Goal: Information Seeking & Learning: Learn about a topic

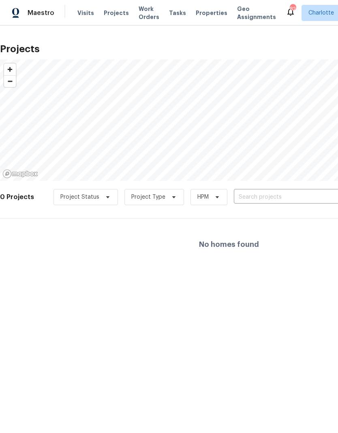
click at [278, 201] on input "text" at bounding box center [280, 197] width 93 height 13
click at [288, 194] on div at bounding box center [169, 216] width 338 height 433
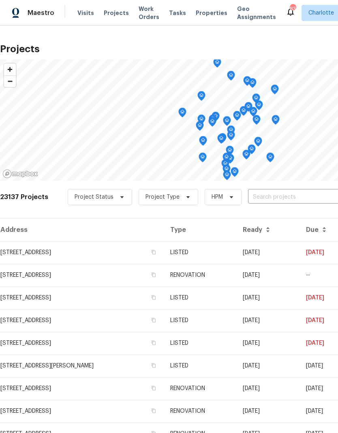
click at [292, 198] on input "text" at bounding box center [294, 197] width 93 height 13
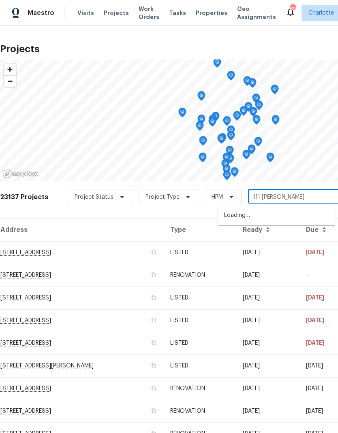
type input "111 botto"
click at [291, 221] on li "[STREET_ADDRESS]" at bounding box center [277, 216] width 118 height 14
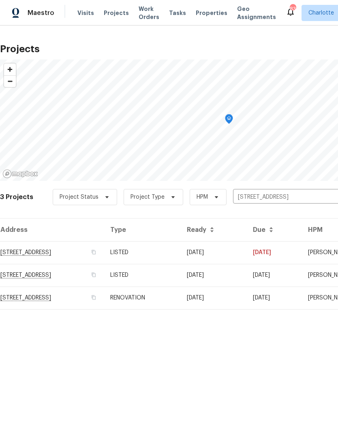
click at [36, 252] on td "[STREET_ADDRESS]" at bounding box center [52, 252] width 104 height 23
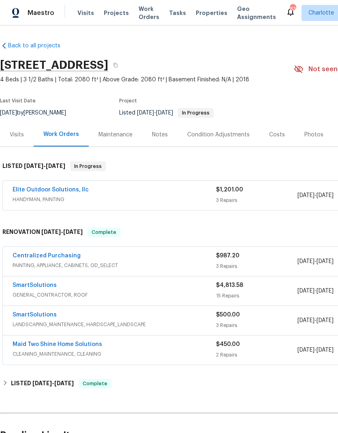
click at [38, 254] on link "Centralized Purchasing" at bounding box center [47, 256] width 68 height 6
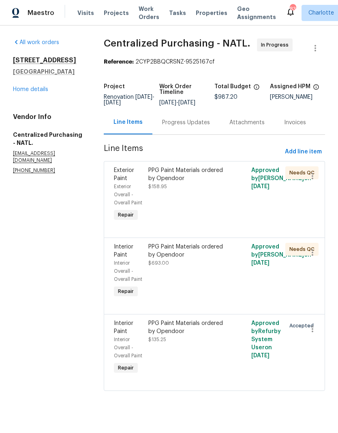
click at [20, 91] on link "Home details" at bounding box center [30, 90] width 35 height 6
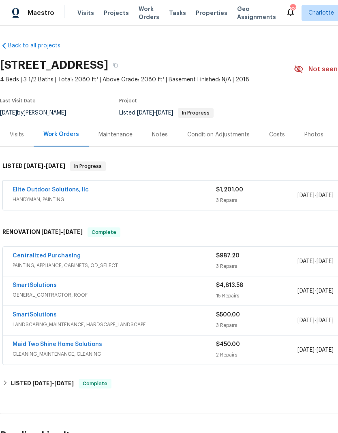
click at [32, 188] on link "Elite Outdoor Solutions, llc" at bounding box center [51, 190] width 76 height 6
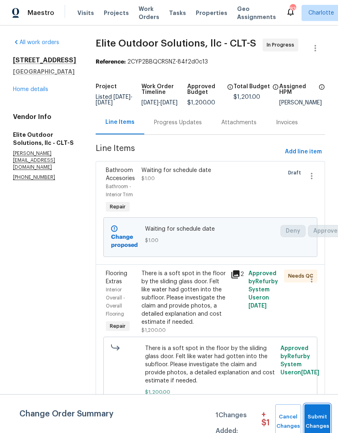
click at [315, 421] on span "Submit Changes" at bounding box center [317, 422] width 18 height 19
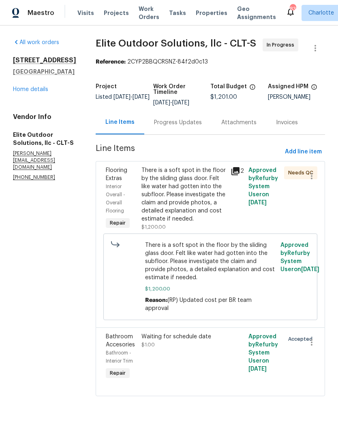
click at [231, 170] on icon at bounding box center [235, 171] width 8 height 8
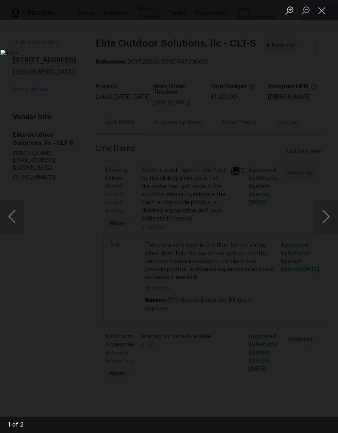
click at [327, 215] on button "Next image" at bounding box center [326, 217] width 24 height 32
click at [329, 221] on button "Next image" at bounding box center [326, 217] width 24 height 32
click at [326, 8] on button "Close lightbox" at bounding box center [322, 10] width 16 height 14
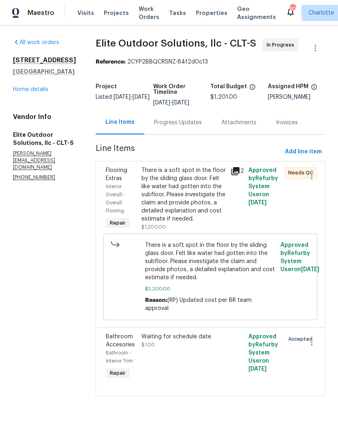
click at [179, 122] on div "Progress Updates" at bounding box center [178, 123] width 48 height 8
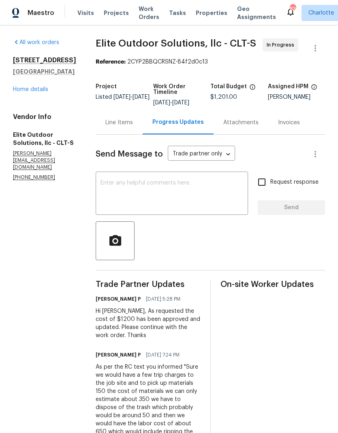
click at [22, 92] on link "Home details" at bounding box center [30, 90] width 35 height 6
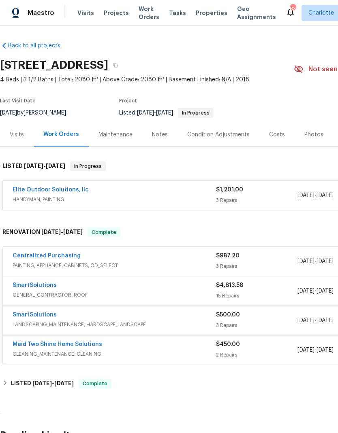
click at [13, 137] on div "Visits" at bounding box center [17, 135] width 14 height 8
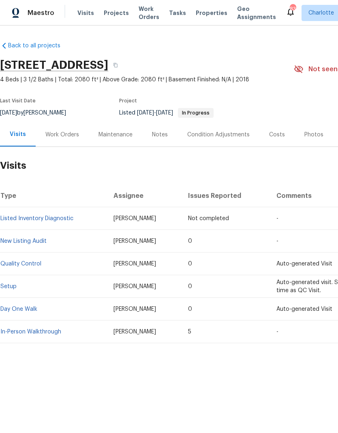
click at [231, 134] on div "Condition Adjustments" at bounding box center [218, 135] width 62 height 8
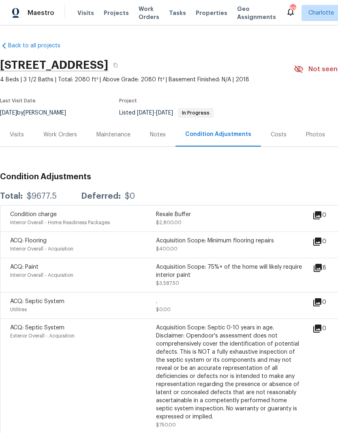
click at [56, 138] on div "Work Orders" at bounding box center [60, 135] width 34 height 8
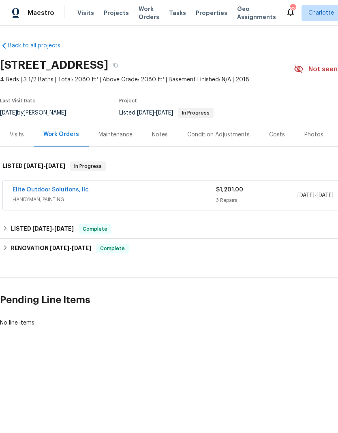
click at [108, 15] on span "Projects" at bounding box center [116, 13] width 25 height 8
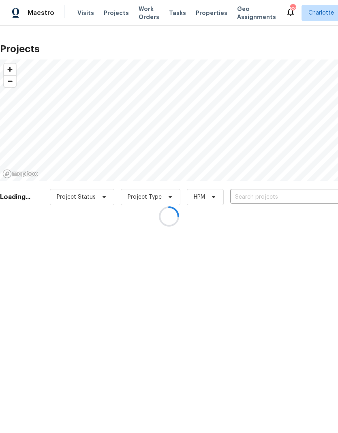
click at [271, 201] on div at bounding box center [169, 216] width 338 height 433
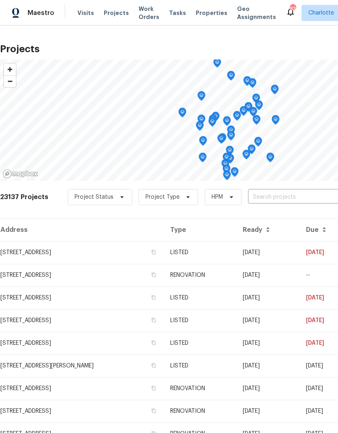
click at [271, 198] on input "text" at bounding box center [294, 197] width 93 height 13
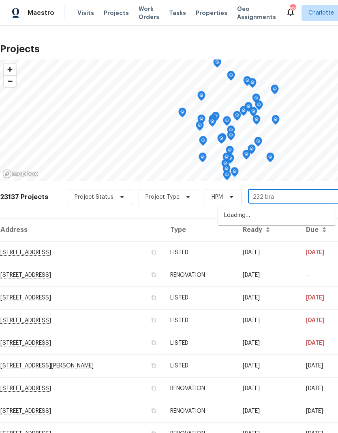
type input "232 bran"
click at [307, 217] on li "[STREET_ADDRESS]" at bounding box center [277, 216] width 118 height 14
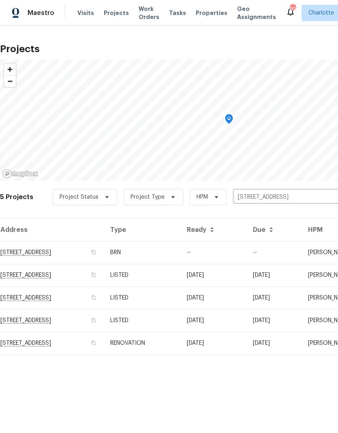
click at [246, 255] on td "--" at bounding box center [213, 252] width 66 height 23
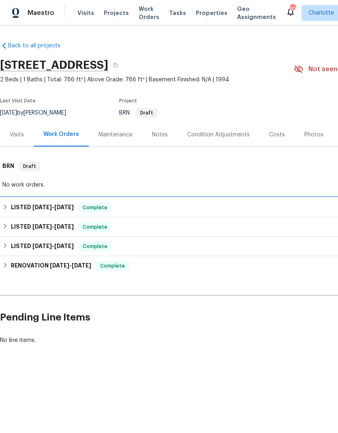
click at [5, 205] on icon at bounding box center [5, 207] width 6 height 6
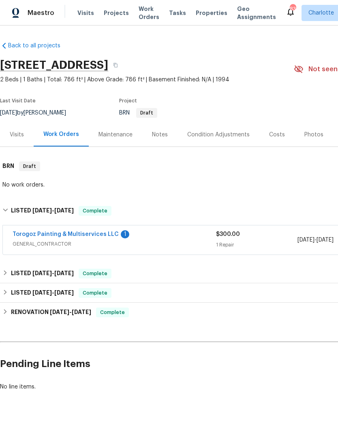
click at [21, 234] on link "Torogoz Painting & Multiservices LLC" at bounding box center [66, 235] width 106 height 6
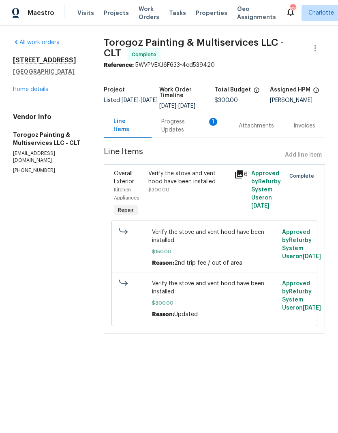
click at [16, 88] on link "Home details" at bounding box center [30, 90] width 35 height 6
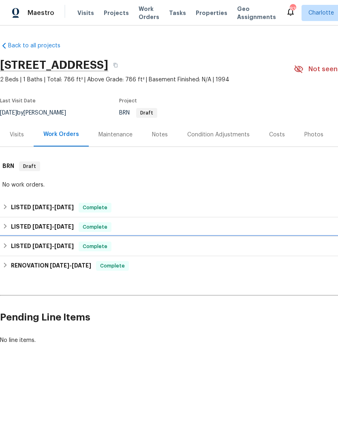
click at [9, 245] on div "LISTED [DATE] - [DATE] Complete" at bounding box center [228, 247] width 453 height 10
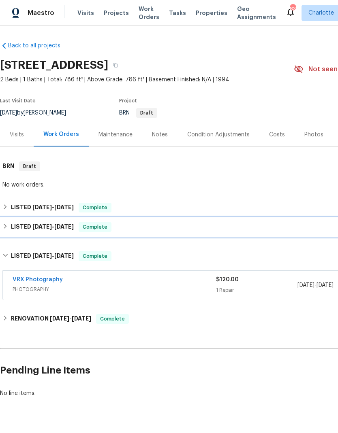
click at [5, 227] on icon at bounding box center [5, 227] width 6 height 6
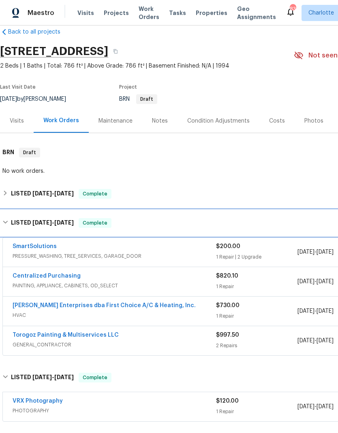
scroll to position [14, 0]
click at [4, 222] on icon at bounding box center [5, 222] width 5 height 3
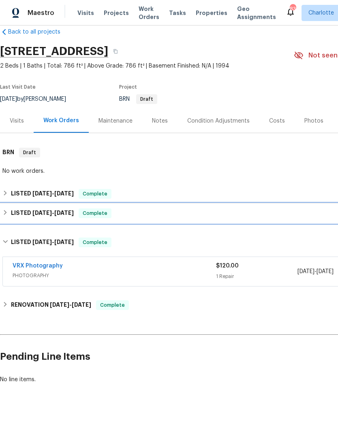
scroll to position [0, 0]
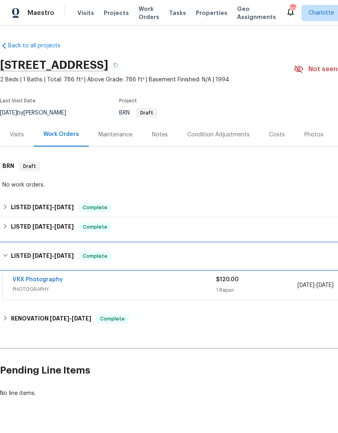
click at [7, 253] on div "LISTED [DATE] - [DATE] Complete" at bounding box center [228, 257] width 453 height 10
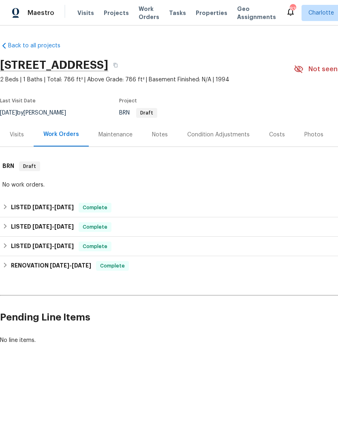
click at [162, 135] on div "Notes" at bounding box center [160, 135] width 16 height 8
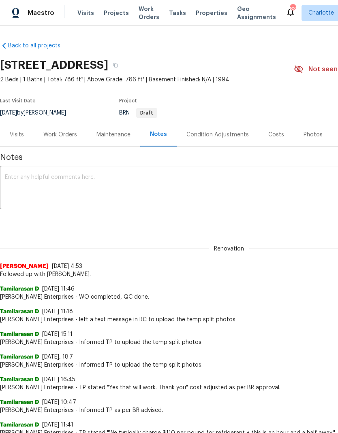
click at [277, 133] on div "Costs" at bounding box center [276, 135] width 16 height 8
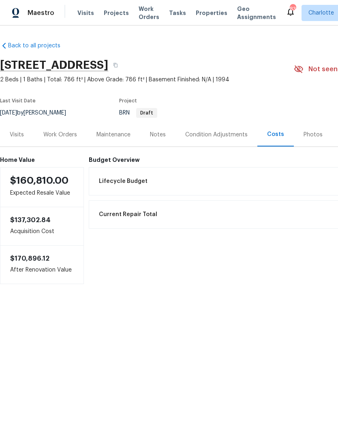
click at [19, 132] on div "Visits" at bounding box center [17, 135] width 14 height 8
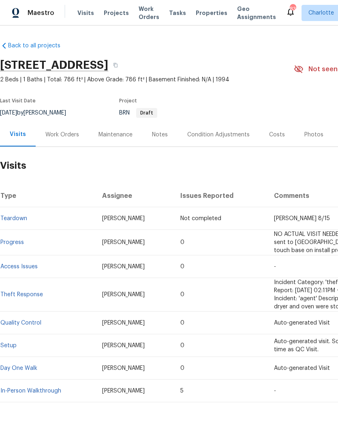
click at [56, 137] on div "Work Orders" at bounding box center [62, 135] width 34 height 8
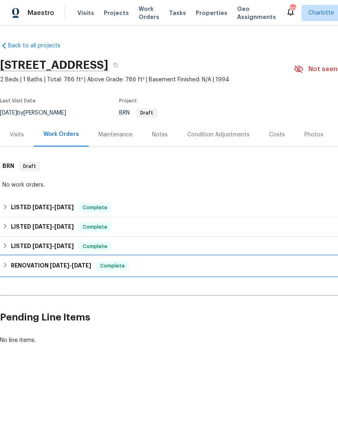
click at [11, 267] on h6 "RENOVATION [DATE] - [DATE]" at bounding box center [51, 266] width 80 height 10
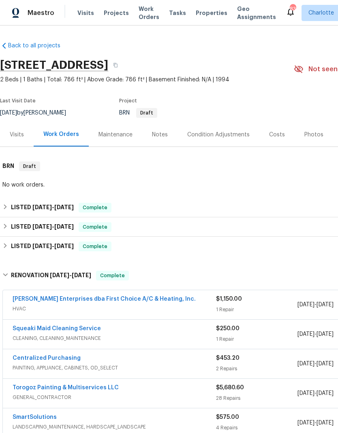
click at [235, 133] on div "Condition Adjustments" at bounding box center [218, 135] width 62 height 8
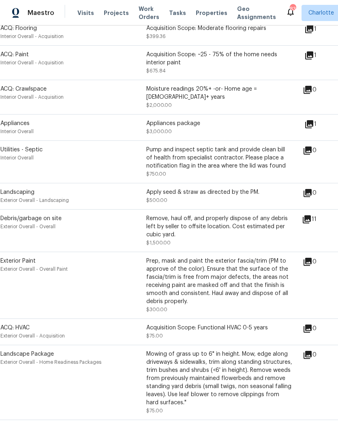
scroll to position [212, 10]
click at [311, 216] on icon at bounding box center [307, 220] width 8 height 8
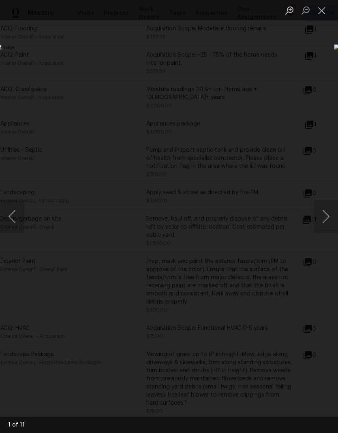
click at [334, 215] on button "Next image" at bounding box center [326, 217] width 24 height 32
click at [328, 218] on button "Next image" at bounding box center [326, 217] width 24 height 32
click at [331, 218] on button "Next image" at bounding box center [326, 217] width 24 height 32
click at [330, 216] on button "Next image" at bounding box center [326, 217] width 24 height 32
click at [328, 218] on button "Next image" at bounding box center [326, 217] width 24 height 32
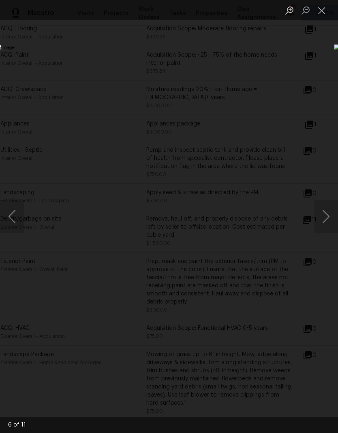
click at [328, 222] on button "Next image" at bounding box center [326, 217] width 24 height 32
click at [329, 221] on button "Next image" at bounding box center [326, 217] width 24 height 32
click at [330, 218] on button "Next image" at bounding box center [326, 217] width 24 height 32
click at [327, 218] on button "Next image" at bounding box center [326, 217] width 24 height 32
click at [328, 219] on button "Next image" at bounding box center [326, 217] width 24 height 32
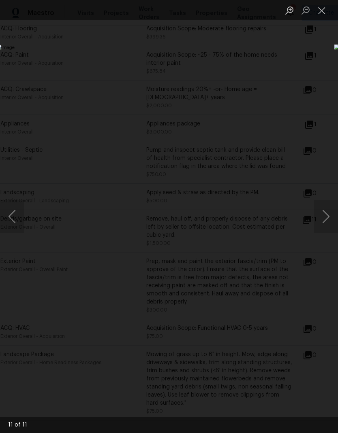
click at [328, 220] on button "Next image" at bounding box center [326, 217] width 24 height 32
click at [13, 217] on button "Previous image" at bounding box center [12, 217] width 24 height 32
click at [281, 77] on div "Lightbox" at bounding box center [169, 216] width 338 height 433
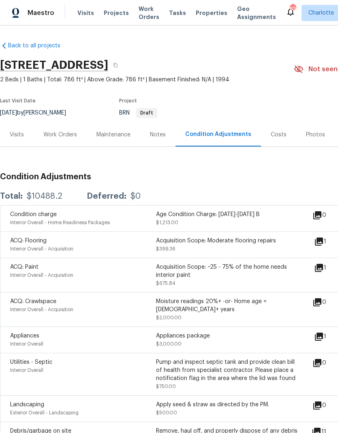
scroll to position [0, 0]
click at [20, 131] on div "Visits" at bounding box center [17, 135] width 14 height 8
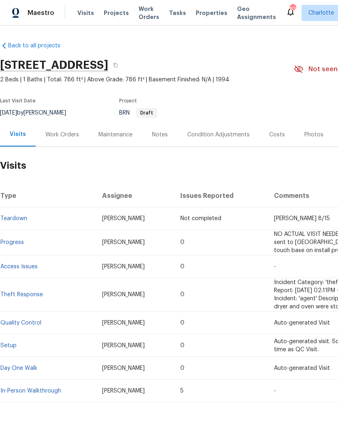
click at [72, 136] on div "Work Orders" at bounding box center [62, 135] width 34 height 8
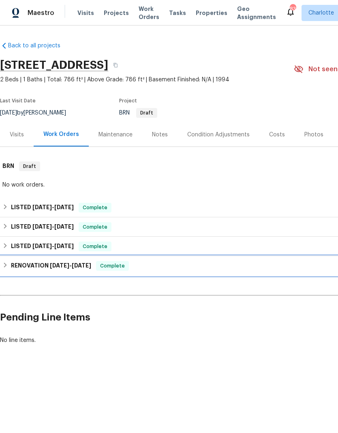
click at [75, 271] on div "RENOVATION [DATE] - [DATE] Complete" at bounding box center [229, 265] width 458 height 19
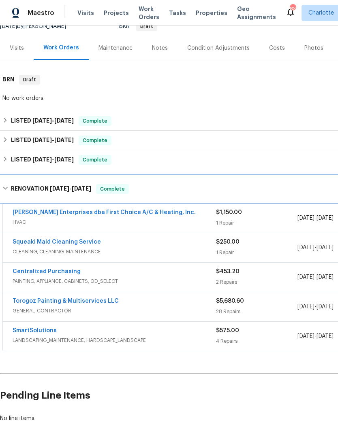
scroll to position [87, 0]
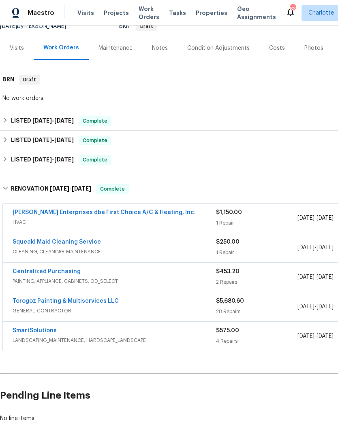
click at [93, 300] on link "Torogoz Painting & Multiservices LLC" at bounding box center [66, 302] width 106 height 6
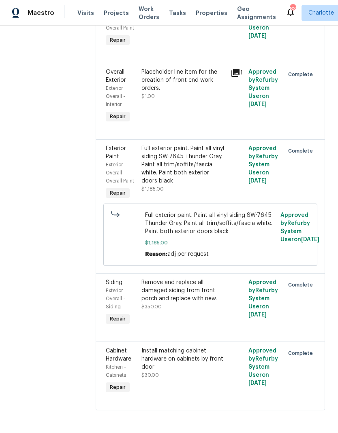
scroll to position [2592, 0]
click at [201, 185] on div "Full exterior paint. Paint all vinyl siding SW-7645 Thunder Gray. Paint all tri…" at bounding box center [183, 165] width 84 height 41
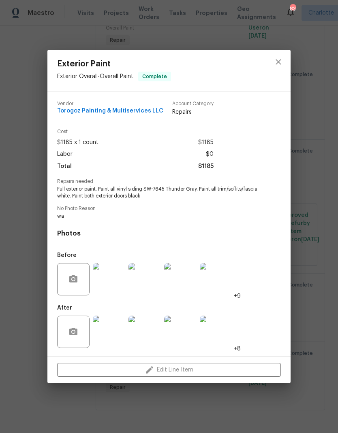
click at [185, 337] on img at bounding box center [180, 332] width 32 height 32
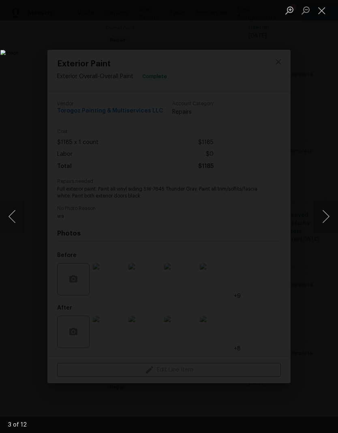
click at [319, 11] on button "Close lightbox" at bounding box center [322, 10] width 16 height 14
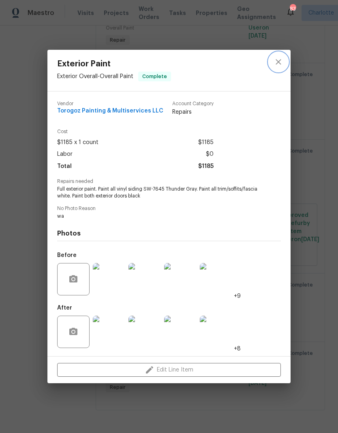
click at [277, 61] on icon "close" at bounding box center [278, 62] width 10 height 10
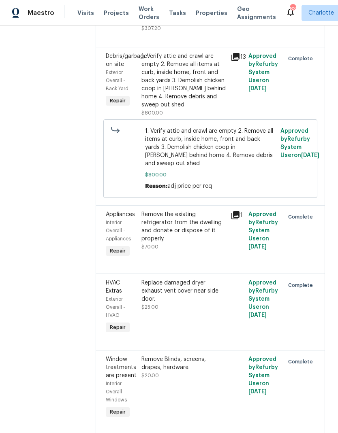
scroll to position [821, 0]
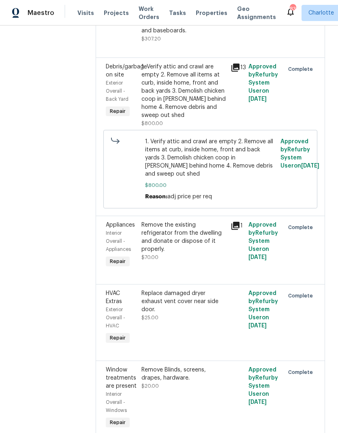
click at [239, 72] on icon at bounding box center [235, 68] width 8 height 8
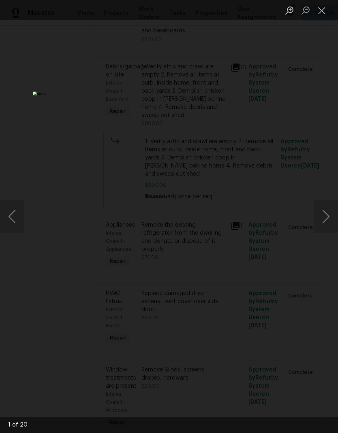
click at [323, 218] on button "Next image" at bounding box center [326, 217] width 24 height 32
click at [323, 219] on button "Next image" at bounding box center [326, 217] width 24 height 32
click at [322, 218] on button "Next image" at bounding box center [326, 217] width 24 height 32
click at [322, 219] on button "Next image" at bounding box center [326, 217] width 24 height 32
click at [321, 218] on button "Next image" at bounding box center [326, 217] width 24 height 32
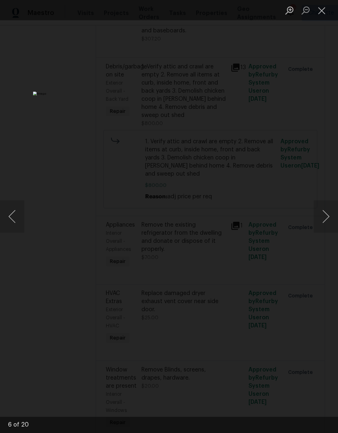
click at [320, 219] on button "Next image" at bounding box center [326, 217] width 24 height 32
click at [321, 219] on button "Next image" at bounding box center [326, 217] width 24 height 32
click at [323, 14] on button "Close lightbox" at bounding box center [322, 10] width 16 height 14
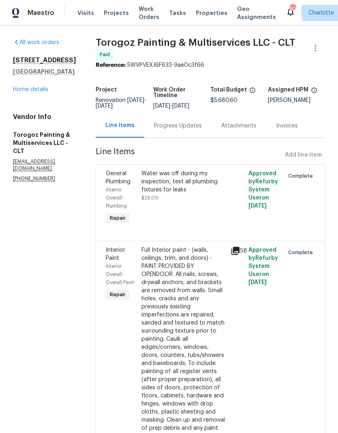
scroll to position [0, 0]
click at [35, 90] on link "Home details" at bounding box center [30, 90] width 35 height 6
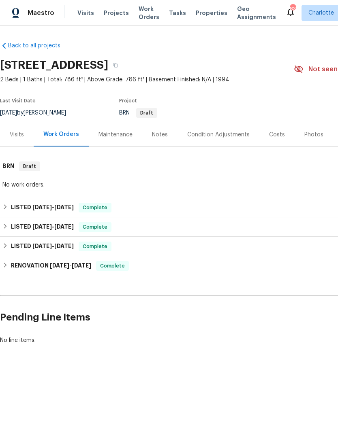
click at [228, 134] on div "Condition Adjustments" at bounding box center [218, 135] width 62 height 8
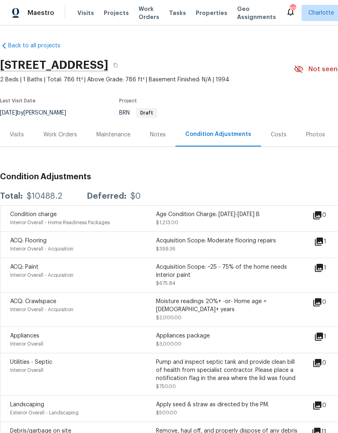
click at [52, 130] on div "Work Orders" at bounding box center [60, 135] width 53 height 24
